Goal: Task Accomplishment & Management: Complete application form

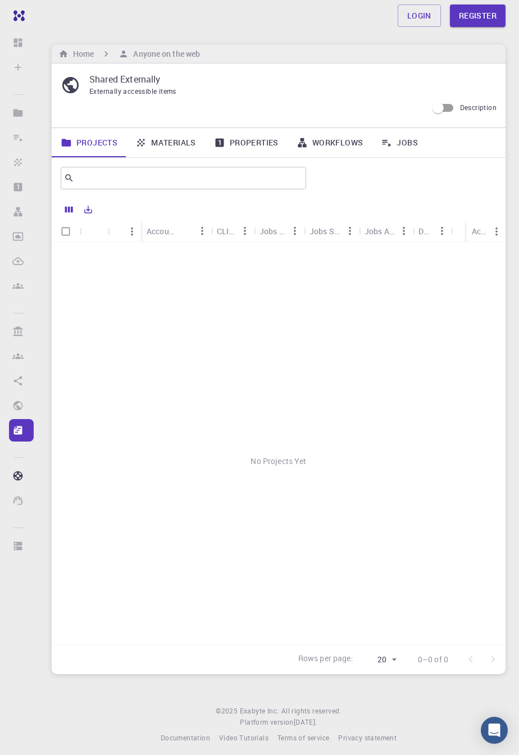
click at [448, 108] on input "Description" at bounding box center [438, 107] width 64 height 21
checkbox input "true"
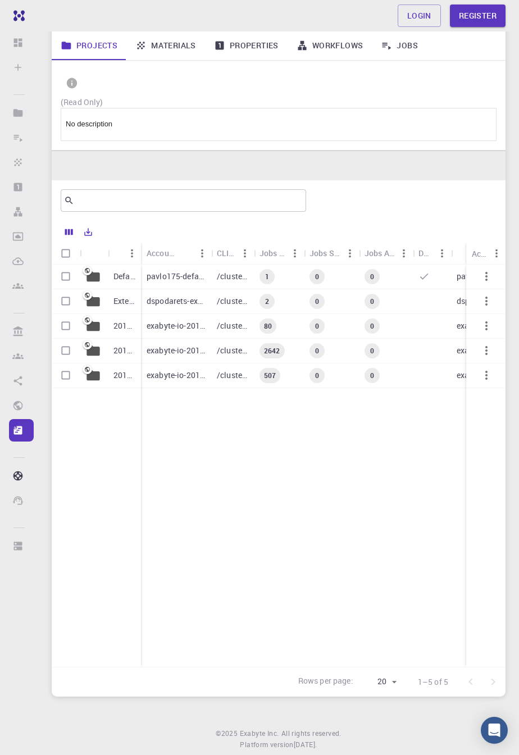
scroll to position [93, 0]
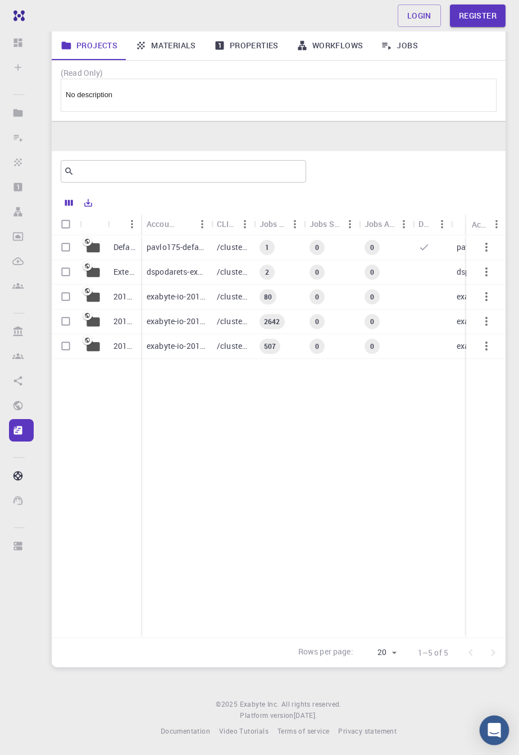
click at [491, 738] on icon "Open Intercom Messenger" at bounding box center [494, 730] width 13 height 15
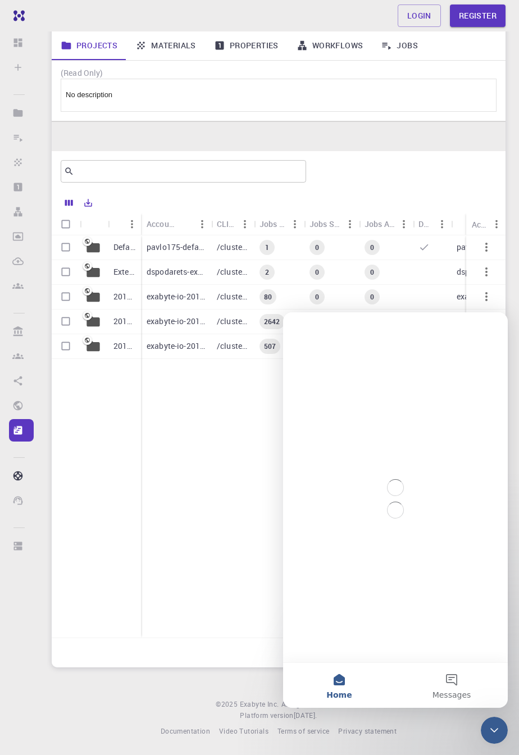
scroll to position [0, 0]
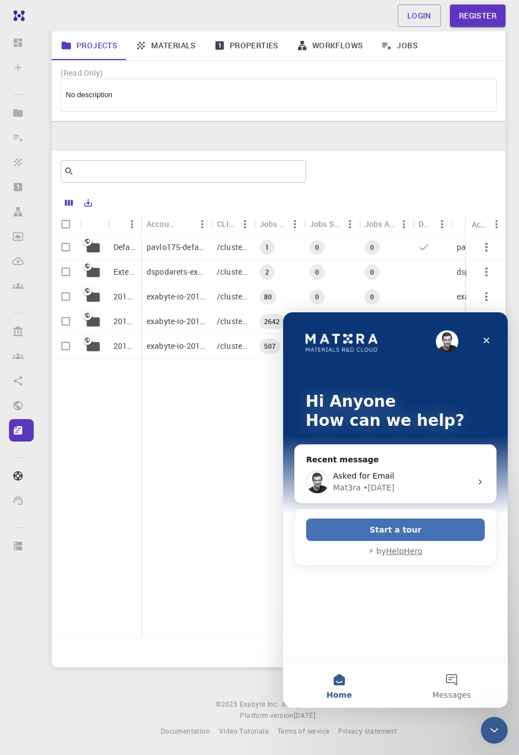
click at [334, 526] on button "Start a tour" at bounding box center [395, 530] width 179 height 22
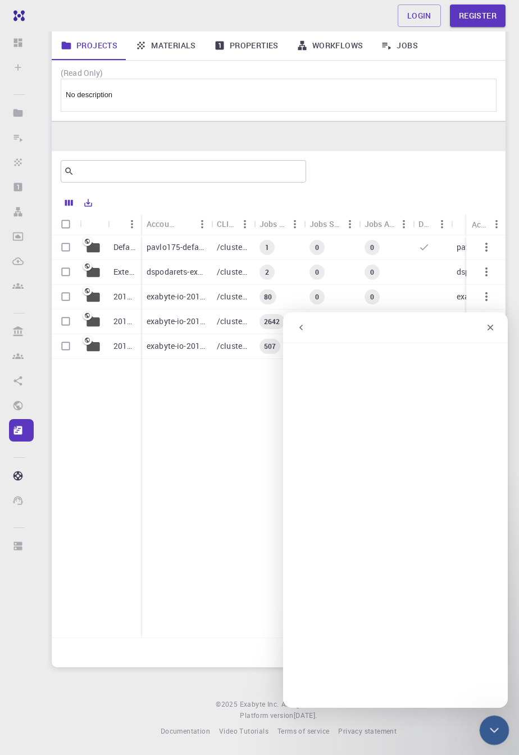
click at [489, 731] on icon "Close Intercom Messenger" at bounding box center [492, 728] width 13 height 13
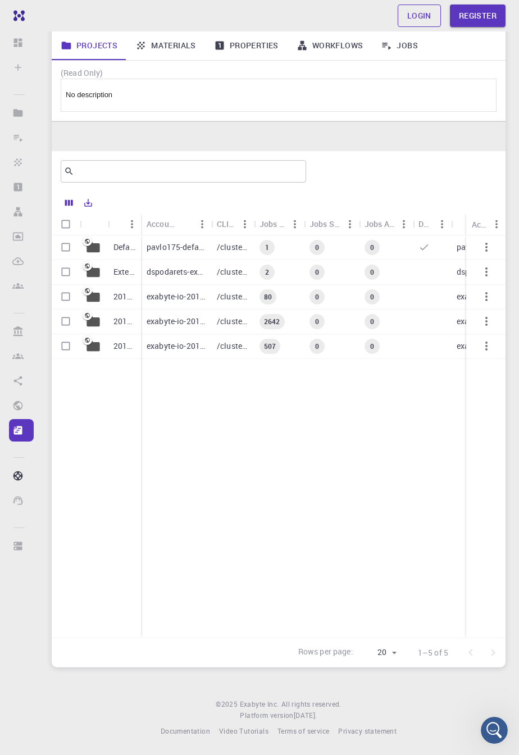
click at [424, 13] on link "Login" at bounding box center [419, 15] width 43 height 22
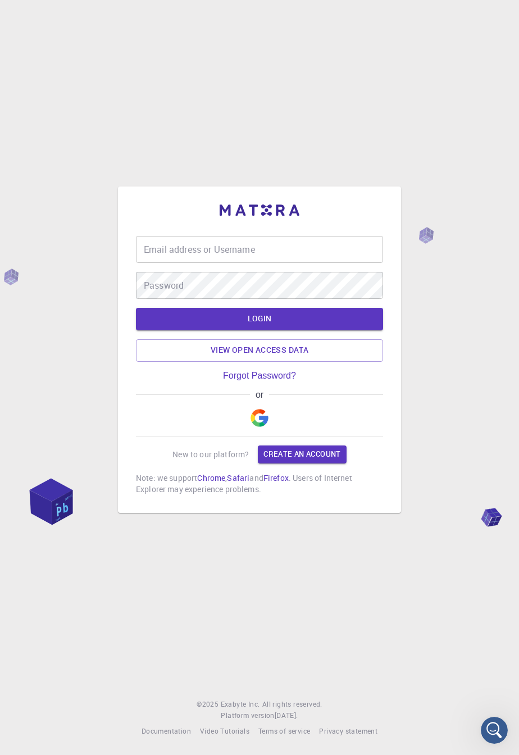
click at [160, 263] on div "Email address or Username Email address or Username" at bounding box center [259, 249] width 247 height 27
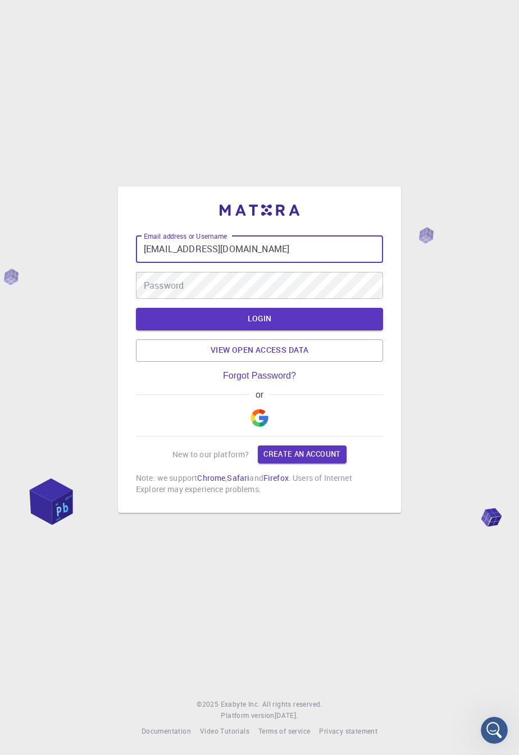
type input "[EMAIL_ADDRESS][DOMAIN_NAME]"
click at [160, 299] on div "Password Password" at bounding box center [259, 285] width 247 height 27
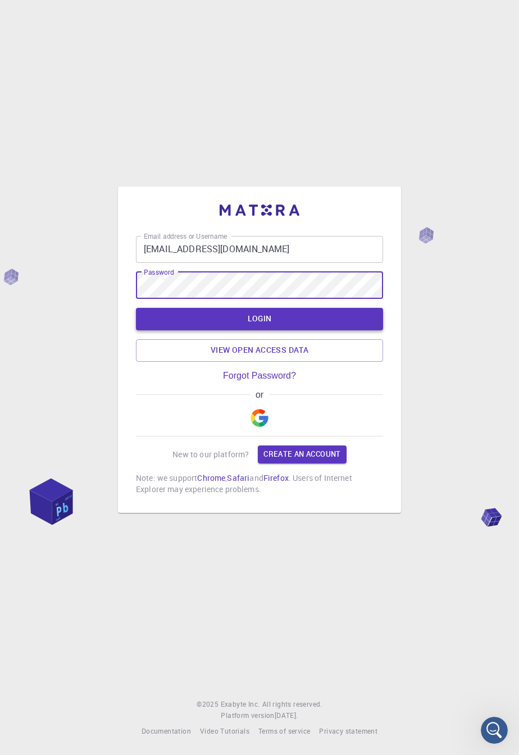
click at [184, 330] on button "LOGIN" at bounding box center [259, 319] width 247 height 22
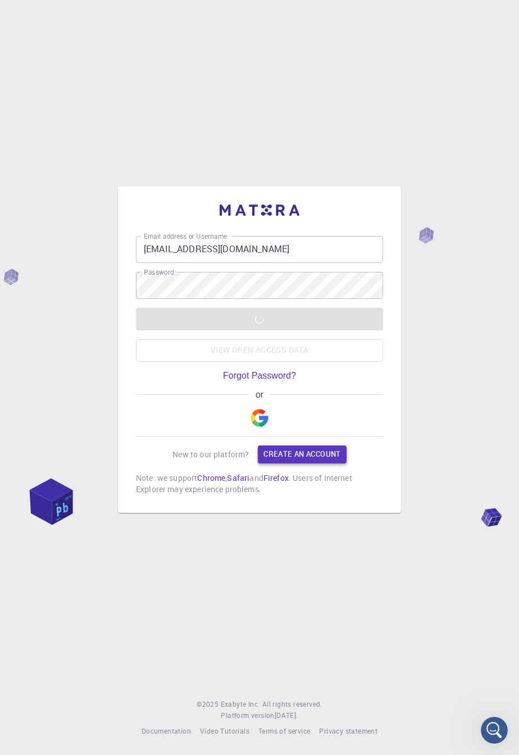
click at [270, 464] on link "Create an account" at bounding box center [302, 455] width 88 height 18
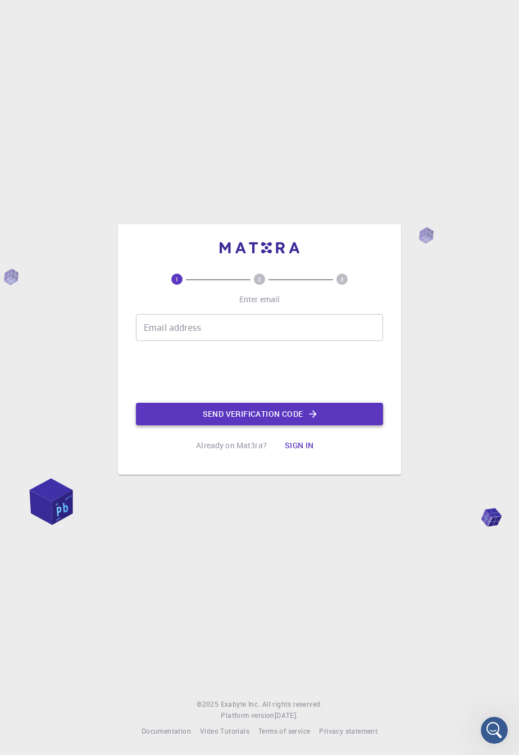
click at [184, 425] on button "Send verification code" at bounding box center [259, 414] width 247 height 22
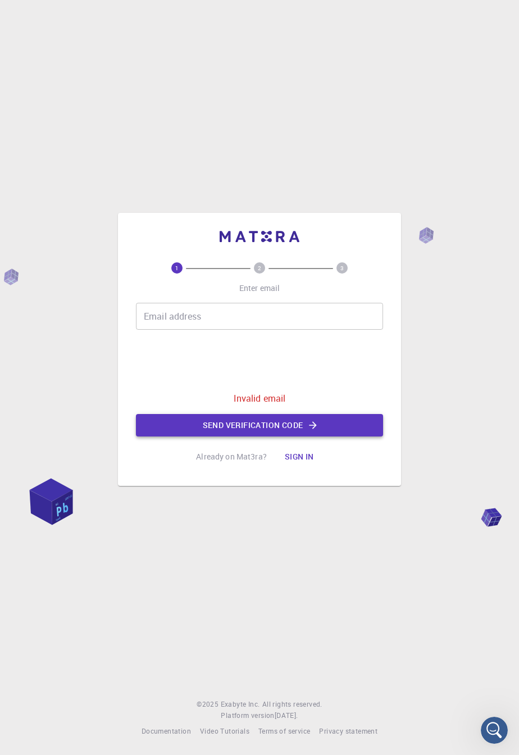
click at [183, 437] on button "Send verification code" at bounding box center [259, 425] width 247 height 22
click at [162, 330] on div "Email address Email address" at bounding box center [259, 316] width 247 height 27
type input "[EMAIL_ADDRESS][DOMAIN_NAME]"
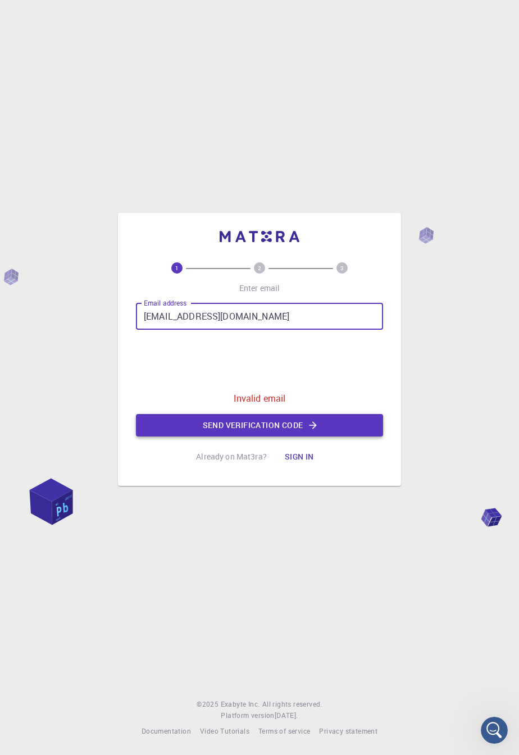
click at [144, 437] on button "Send verification code" at bounding box center [259, 425] width 247 height 22
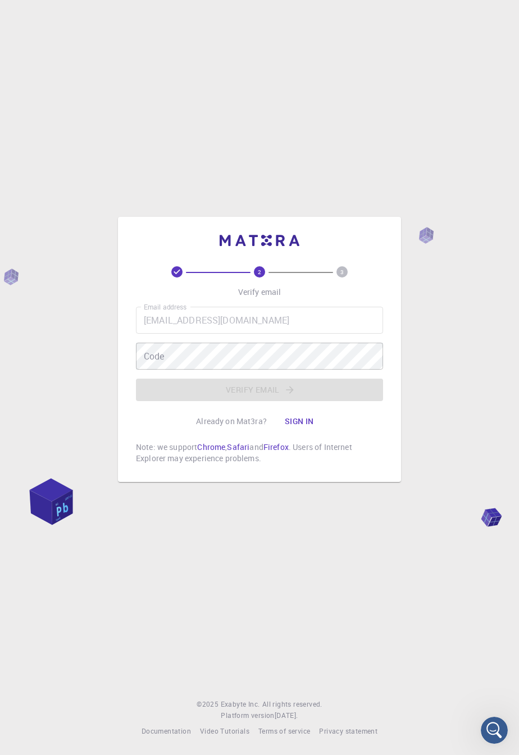
click at [222, 401] on div "Email address [EMAIL_ADDRESS][DOMAIN_NAME] Email address Code Code Verify email" at bounding box center [259, 354] width 247 height 94
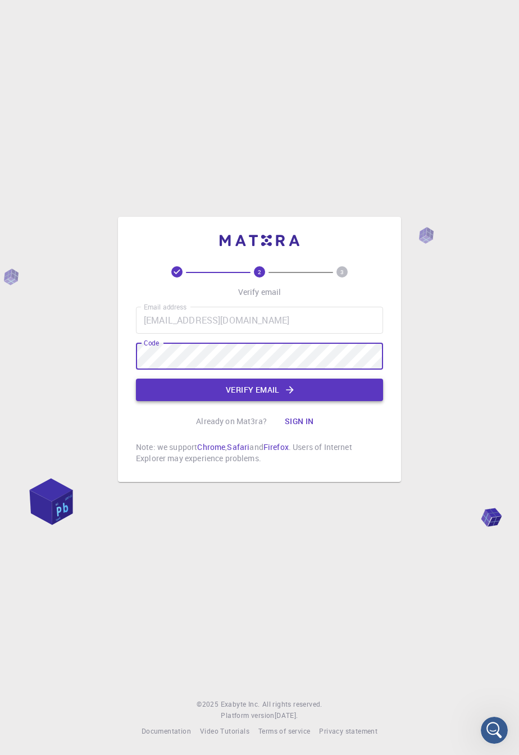
click at [158, 397] on button "Verify email" at bounding box center [259, 390] width 247 height 22
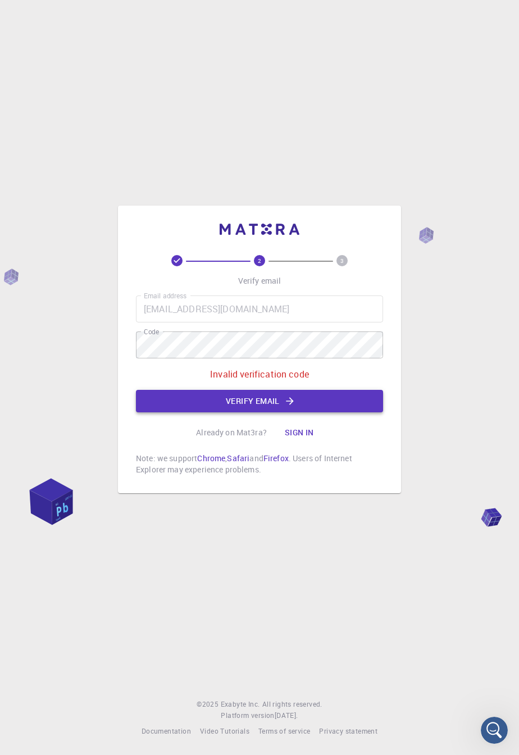
click at [190, 413] on button "Verify email" at bounding box center [259, 401] width 247 height 22
click at [289, 444] on button "Sign in" at bounding box center [299, 433] width 47 height 22
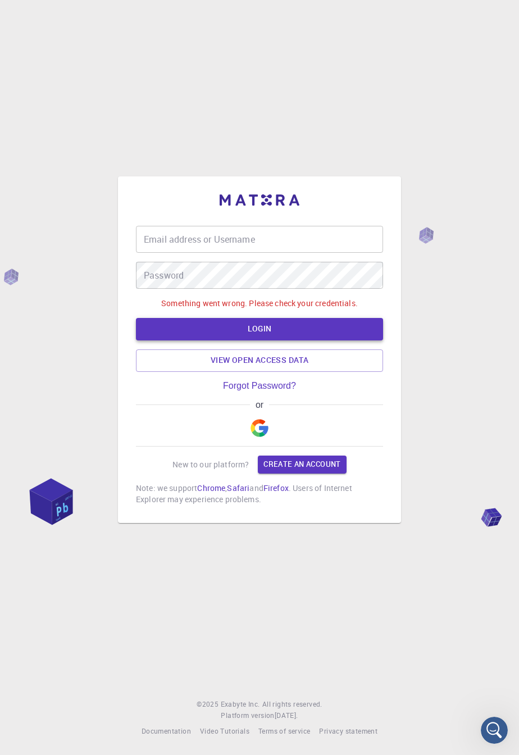
click at [182, 338] on button "LOGIN" at bounding box center [259, 329] width 247 height 22
click at [182, 340] on button "LOGIN" at bounding box center [259, 329] width 247 height 22
click at [208, 372] on link "View open access data" at bounding box center [259, 361] width 247 height 22
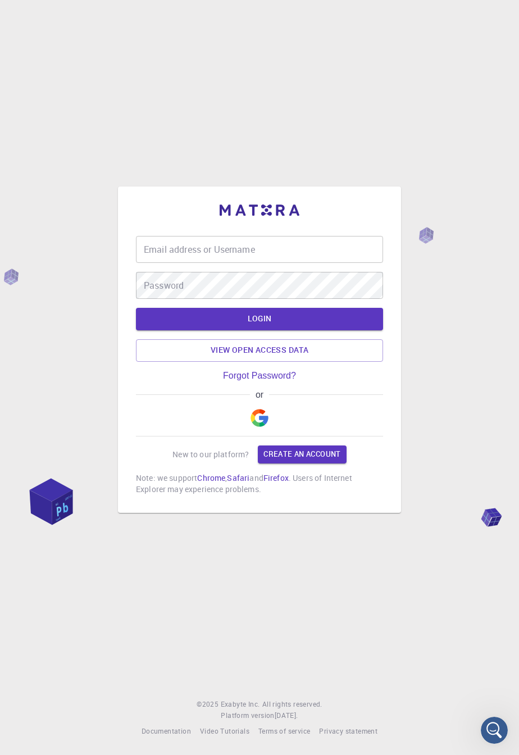
click at [265, 437] on hr at bounding box center [259, 436] width 247 height 1
click at [240, 433] on div "or" at bounding box center [259, 413] width 247 height 47
click at [236, 436] on div "or" at bounding box center [259, 413] width 247 height 47
click at [266, 427] on img "button" at bounding box center [260, 418] width 18 height 18
click at [49, 515] on div "Email address or Username Email address or Username Password Password LOGIN Vie…" at bounding box center [259, 377] width 519 height 755
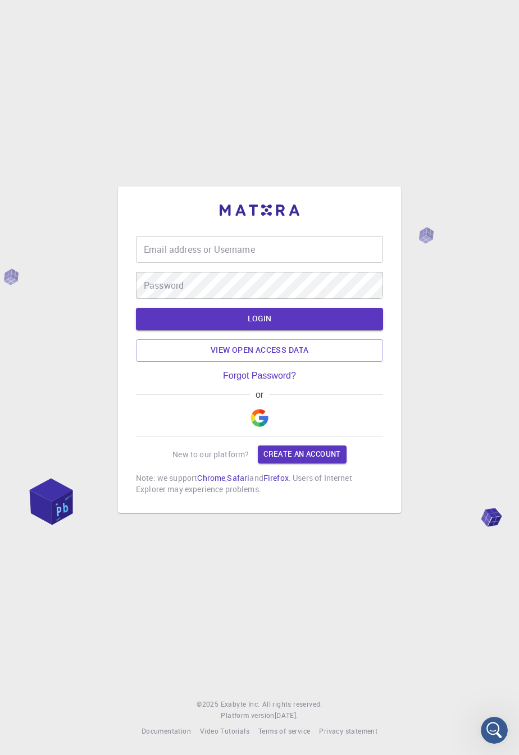
click at [27, 524] on div "Email address or Username Email address or Username Password Password LOGIN Vie…" at bounding box center [259, 377] width 519 height 755
click at [30, 518] on div "Email address or Username Email address or Username Password Password LOGIN Vie…" at bounding box center [259, 377] width 519 height 755
click at [481, 726] on div "Open Intercom Messenger" at bounding box center [492, 728] width 37 height 37
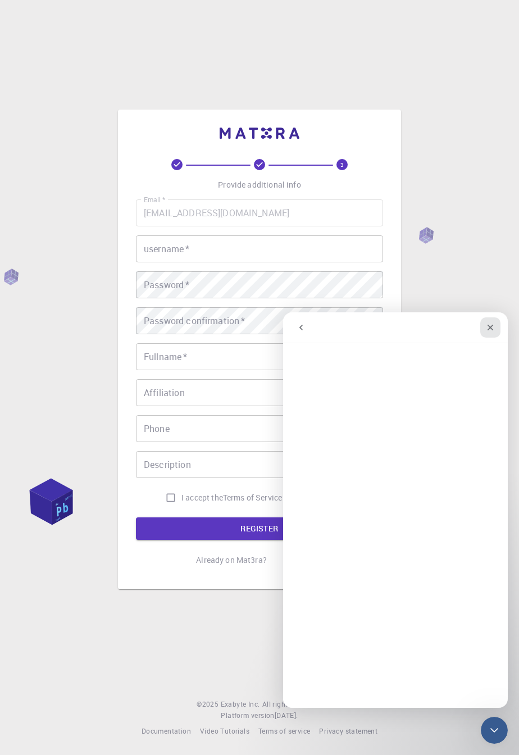
click at [482, 325] on div "Close" at bounding box center [491, 328] width 20 height 20
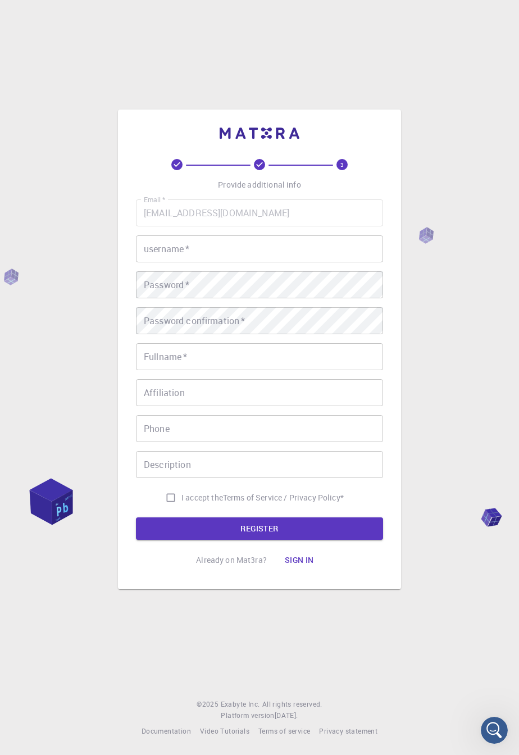
click at [156, 298] on div "Password   * Password   *" at bounding box center [259, 284] width 247 height 27
click at [169, 370] on div "Fullname   * Fullname   *" at bounding box center [259, 356] width 247 height 27
click at [161, 298] on div "Password   * Password   *" at bounding box center [259, 284] width 247 height 27
click at [159, 334] on div "Password confirmation   * Password confirmation   *" at bounding box center [259, 320] width 247 height 27
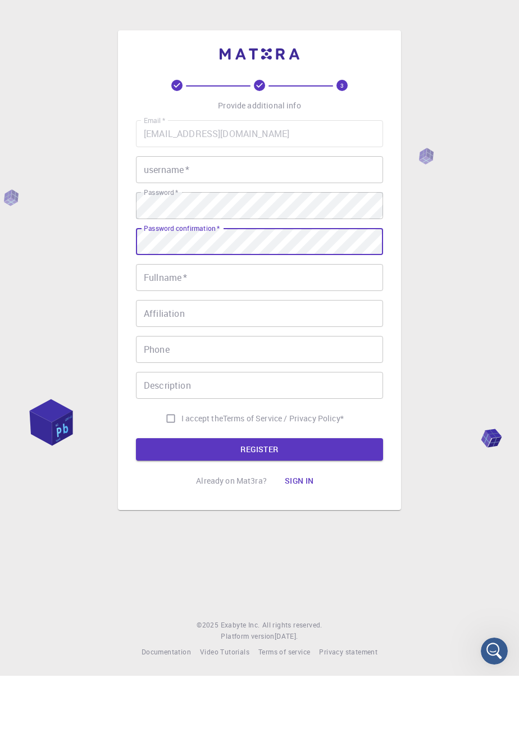
click at [165, 509] on input "I accept the Terms of Service / Privacy Policy *" at bounding box center [170, 497] width 21 height 21
checkbox input "true"
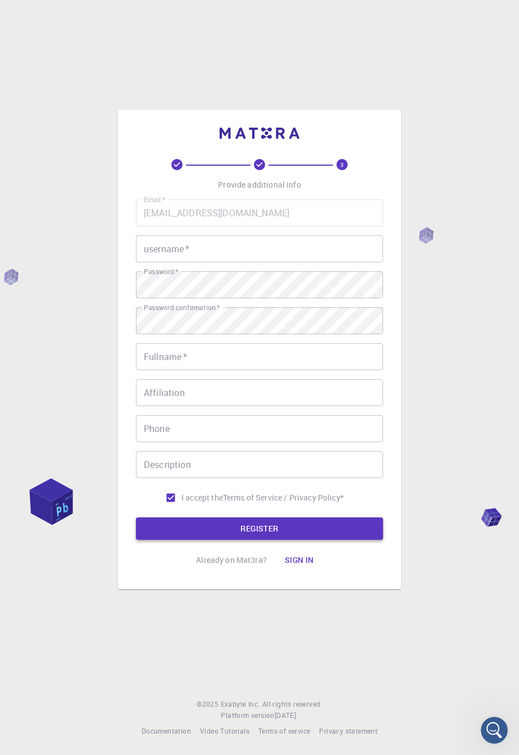
click at [156, 540] on button "REGISTER" at bounding box center [259, 529] width 247 height 22
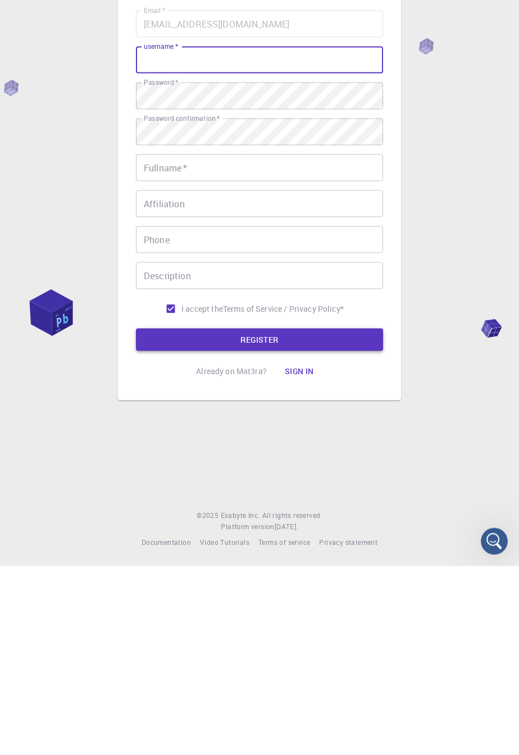
click at [161, 538] on button "REGISTER" at bounding box center [259, 529] width 247 height 22
click at [170, 536] on button "REGISTER" at bounding box center [259, 529] width 247 height 22
